Goal: Understand process/instructions: Learn how to perform a task or action

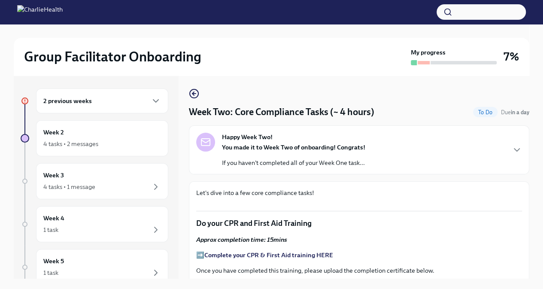
scroll to position [534, 0]
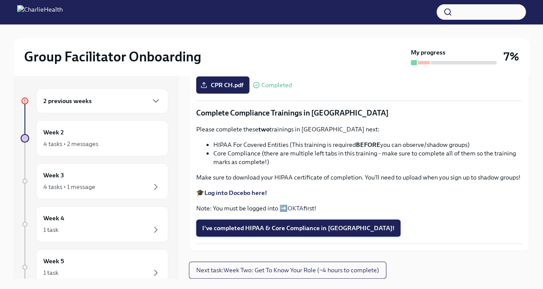
click at [250, 232] on span "I've completed HIPAA & Core Compliance in [GEOGRAPHIC_DATA]!" at bounding box center [298, 228] width 192 height 9
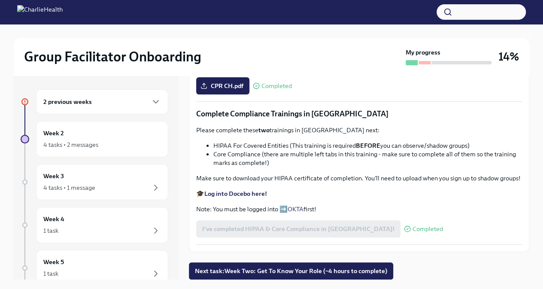
scroll to position [15, 0]
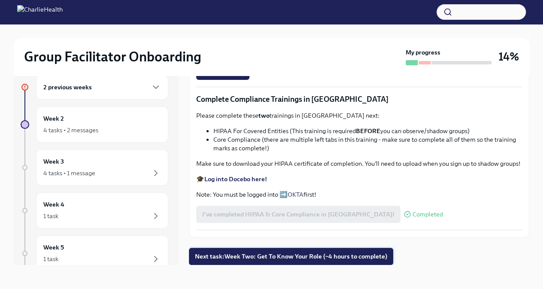
click at [274, 261] on button "Next task : Week Two: Get To Know Your Role (~4 hours to complete)" at bounding box center [291, 256] width 205 height 17
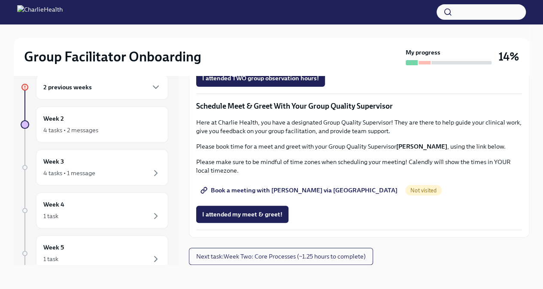
scroll to position [661, 0]
click at [258, 34] on span "Group Observation Instructions" at bounding box center [251, 30] width 99 height 9
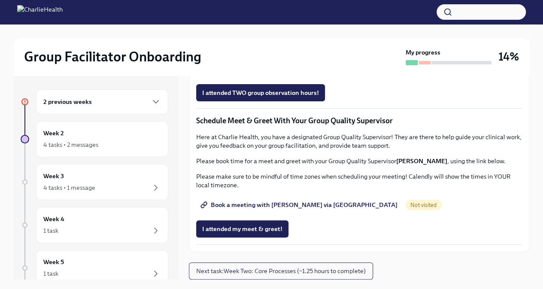
scroll to position [665, 0]
click at [257, 77] on link "Complete this form to schedule your observations" at bounding box center [277, 68] width 162 height 17
click at [274, 73] on span "Complete this form to schedule your observations" at bounding box center [277, 68] width 150 height 9
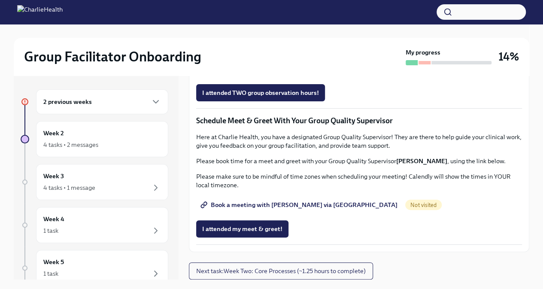
click at [278, 208] on span "Book a meeting with [PERSON_NAME] via [GEOGRAPHIC_DATA]" at bounding box center [299, 205] width 195 height 9
click at [301, 204] on span "Book a meeting with [PERSON_NAME] via [GEOGRAPHIC_DATA]" at bounding box center [299, 205] width 195 height 9
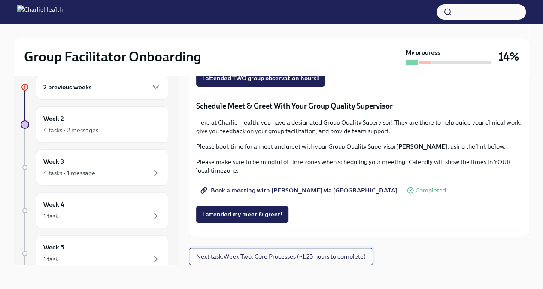
click at [225, 257] on span "Next task : Week Two: Core Processes (~1.25 hours to complete)" at bounding box center [281, 256] width 170 height 9
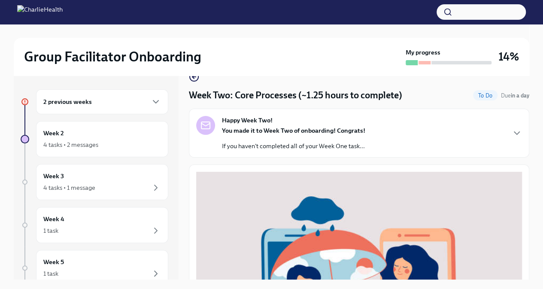
scroll to position [19, 0]
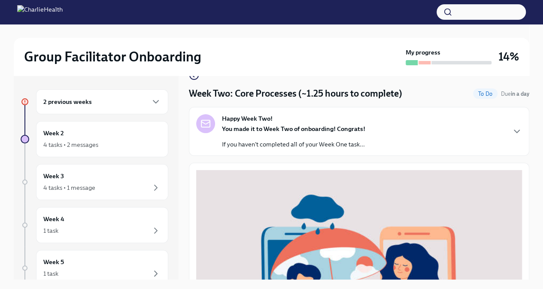
click at [332, 116] on div "Happy Week Two! You made it to Week Two of onboarding! Congrats! If you haven't…" at bounding box center [293, 131] width 143 height 34
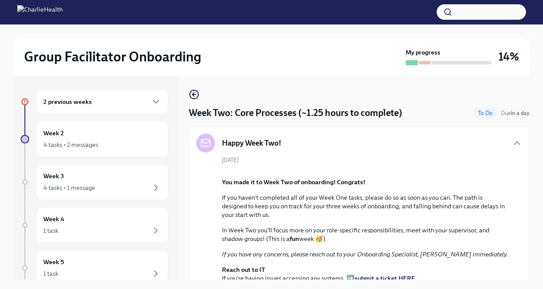
scroll to position [1, 0]
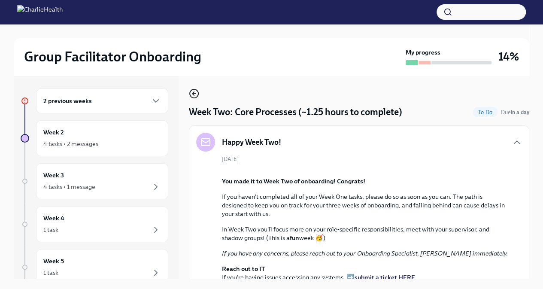
click at [191, 95] on icon "button" at bounding box center [194, 94] width 10 height 10
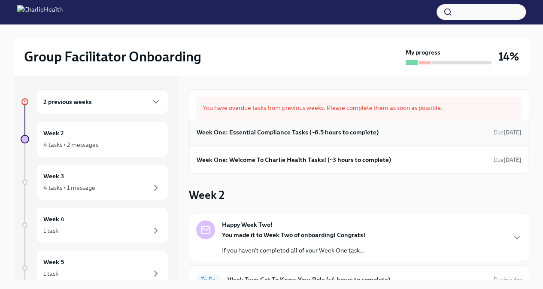
click at [230, 134] on h6 "Week One: Essential Compliance Tasks (~6.5 hours to complete)" at bounding box center [288, 132] width 182 height 9
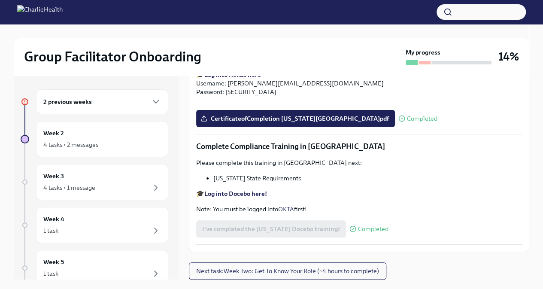
scroll to position [15, 0]
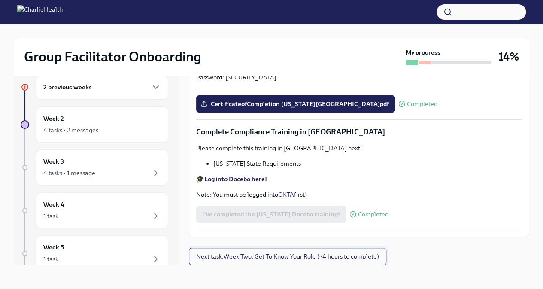
click at [255, 253] on span "Next task : Week Two: Get To Know Your Role (~4 hours to complete)" at bounding box center [287, 256] width 183 height 9
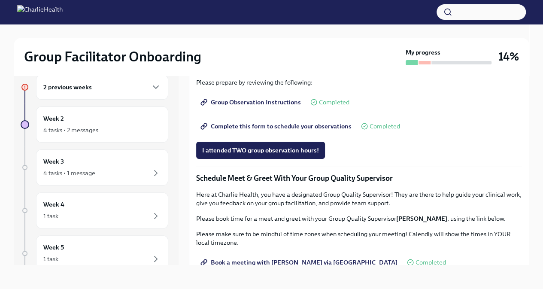
scroll to position [479, 0]
